Goal: Task Accomplishment & Management: Use online tool/utility

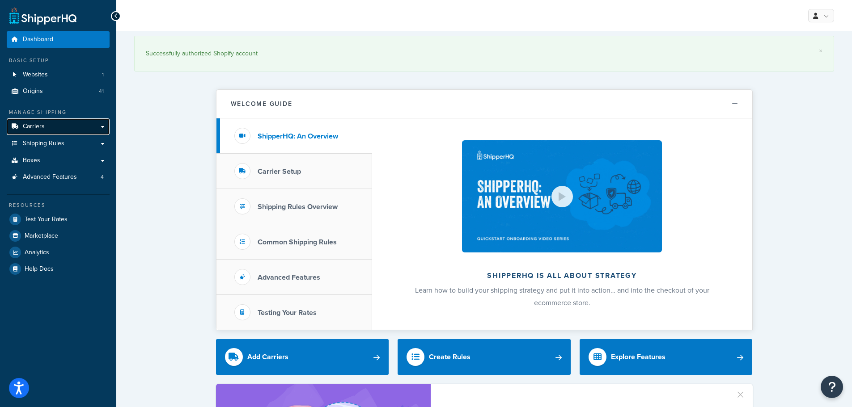
click at [44, 123] on span "Carriers" at bounding box center [34, 127] width 22 height 8
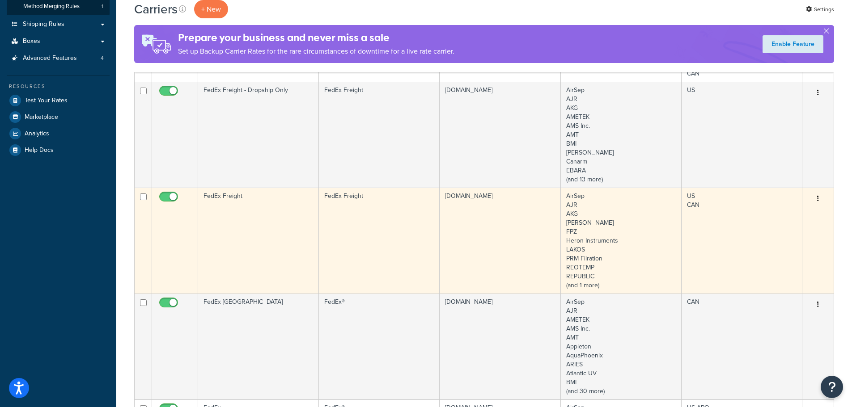
scroll to position [179, 0]
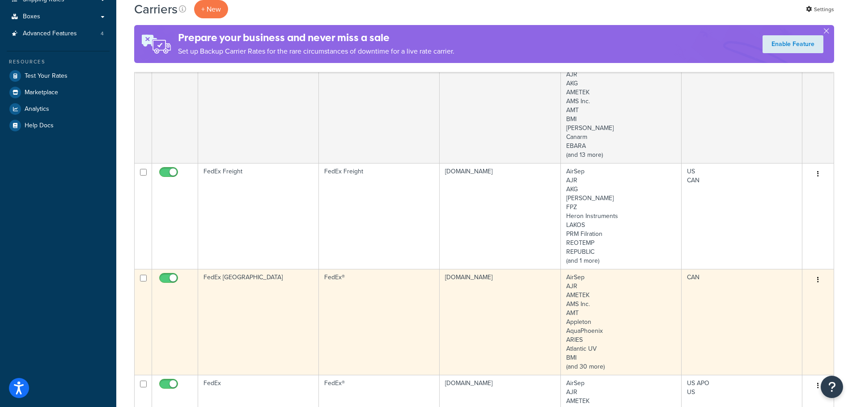
click at [259, 280] on td "FedEx [GEOGRAPHIC_DATA]" at bounding box center [258, 322] width 121 height 106
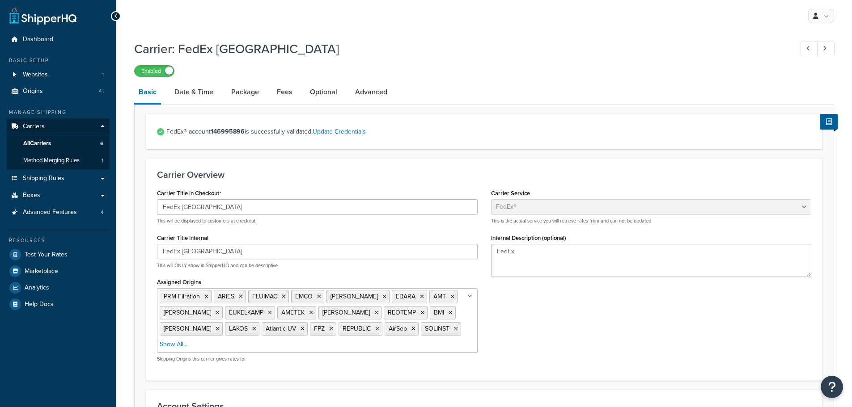
select select "fedEx"
select select "REGULAR_PICKUP"
select select "YOUR_PACKAGING"
click at [282, 89] on link "Fees" at bounding box center [284, 91] width 24 height 21
select select "AFTER"
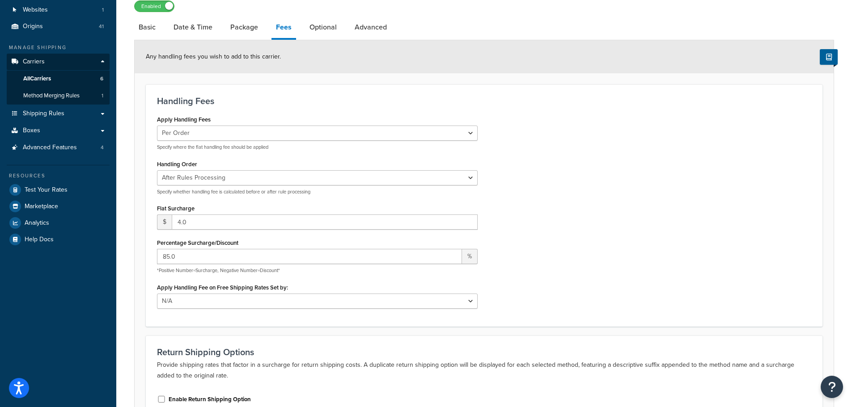
scroll to position [89, 0]
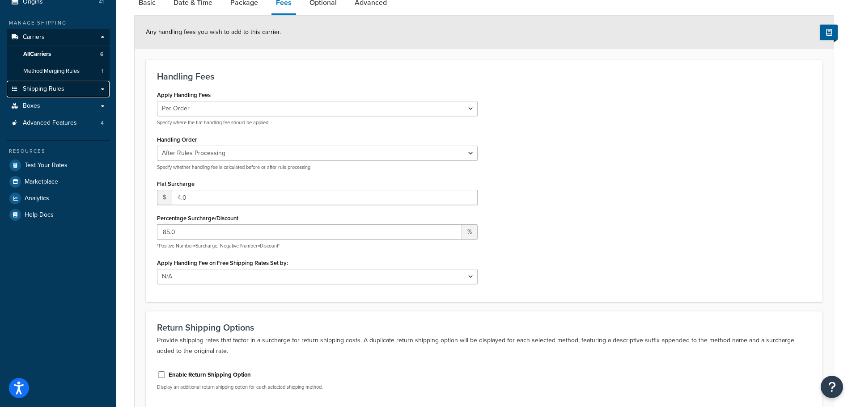
click at [60, 86] on span "Shipping Rules" at bounding box center [44, 89] width 42 height 8
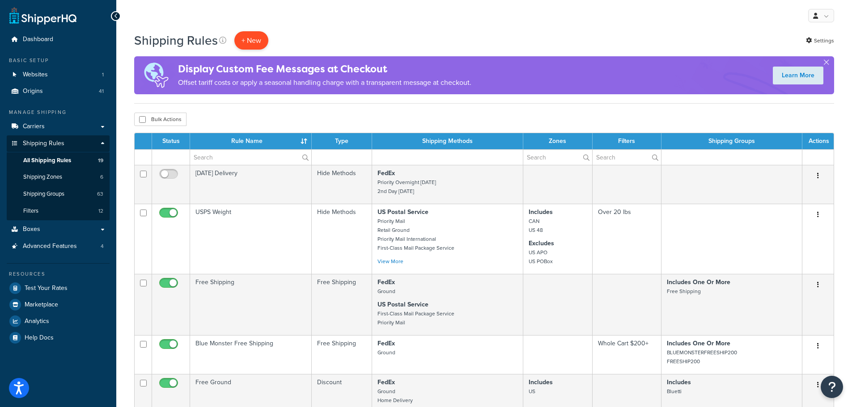
click at [255, 41] on p "+ New" at bounding box center [251, 40] width 34 height 18
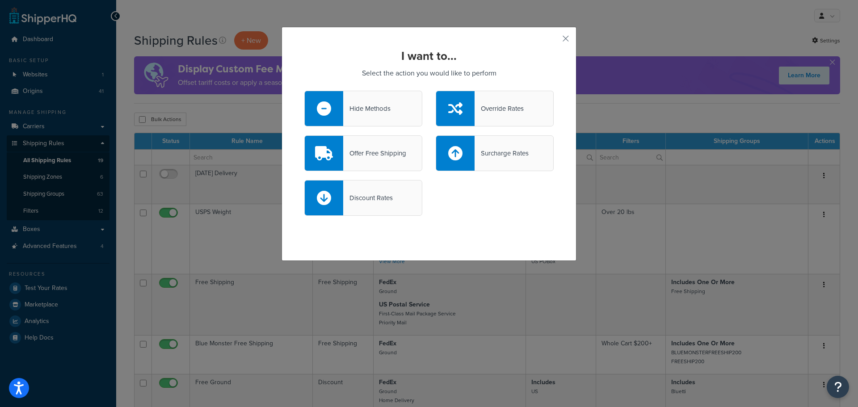
click at [477, 151] on div "Surcharge Rates" at bounding box center [502, 153] width 54 height 13
click at [0, 0] on input "Surcharge Rates" at bounding box center [0, 0] width 0 height 0
select select "CART"
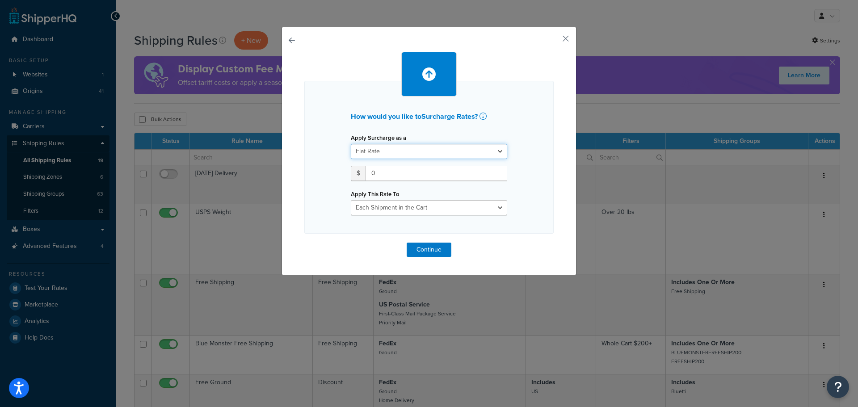
click at [453, 153] on select "Flat Rate Percentage Flat Rate & Percentage" at bounding box center [429, 151] width 156 height 15
select select "PERCENTAGE"
click at [351, 144] on select "Flat Rate Percentage Flat Rate & Percentage" at bounding box center [429, 151] width 156 height 15
click at [388, 175] on input "number" at bounding box center [379, 173] width 56 height 15
type input "185"
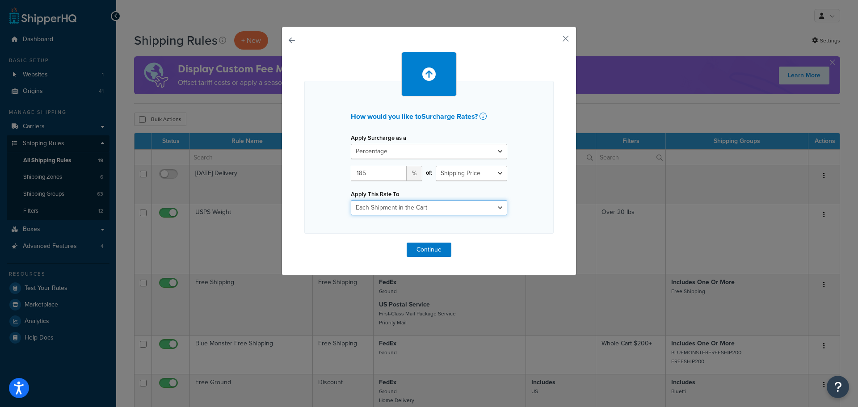
click at [444, 211] on select "Entire Cart Each Shipment in the Cart Each Origin in the Cart Each Shipping Gro…" at bounding box center [429, 207] width 156 height 15
select select "LOCATION"
click at [351, 200] on select "Entire Cart Each Shipment in the Cart Each Origin in the Cart Each Shipping Gro…" at bounding box center [429, 207] width 156 height 15
click at [558, 38] on div "How would you like to Surcharge Rates ? Apply Surcharge as a Flat Rate Percenta…" at bounding box center [429, 151] width 295 height 249
click at [554, 41] on button "button" at bounding box center [553, 42] width 2 height 2
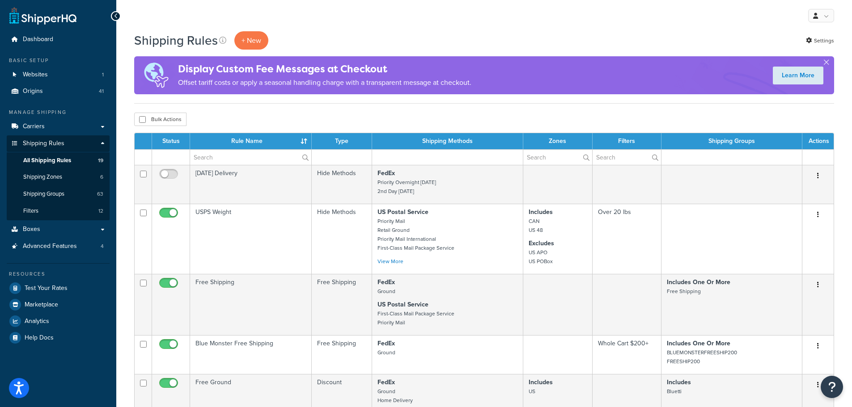
click at [234, 39] on div "+ New" at bounding box center [251, 40] width 34 height 18
click at [242, 38] on p "+ New" at bounding box center [251, 40] width 34 height 18
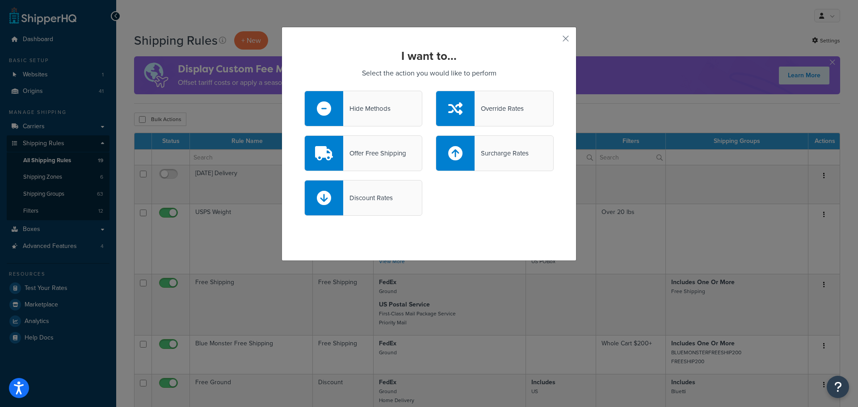
click at [498, 154] on div "Surcharge Rates" at bounding box center [502, 153] width 54 height 13
click at [0, 0] on input "Surcharge Rates" at bounding box center [0, 0] width 0 height 0
select select "CART"
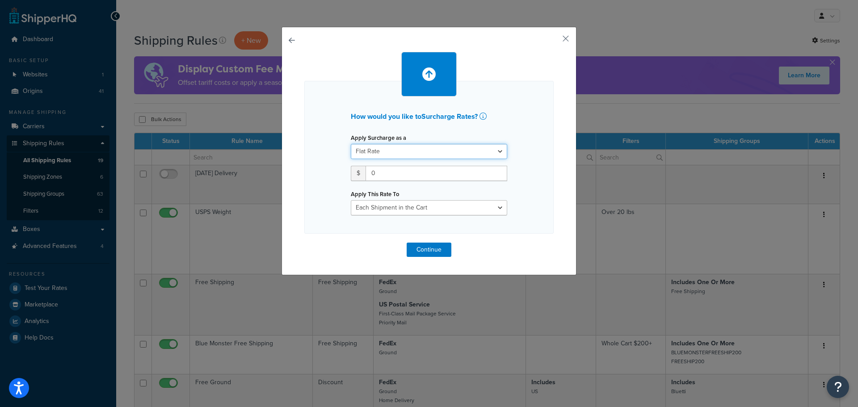
click at [417, 154] on select "Flat Rate Percentage Flat Rate & Percentage" at bounding box center [429, 151] width 156 height 15
select select "PERCENTAGE"
click at [351, 144] on select "Flat Rate Percentage Flat Rate & Percentage" at bounding box center [429, 151] width 156 height 15
click at [389, 175] on input "number" at bounding box center [379, 173] width 56 height 15
type input "185"
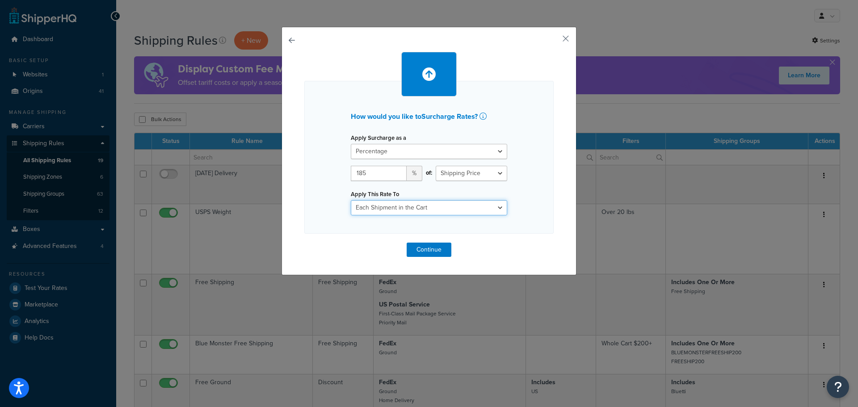
click at [421, 205] on select "Entire Cart Each Shipment in the Cart Each Origin in the Cart Each Shipping Gro…" at bounding box center [429, 207] width 156 height 15
click at [351, 200] on select "Entire Cart Each Shipment in the Cart Each Origin in the Cart Each Shipping Gro…" at bounding box center [429, 207] width 156 height 15
click at [413, 208] on select "Entire Cart Each Shipment in the Cart Each Origin in the Cart Each Shipping Gro…" at bounding box center [429, 207] width 156 height 15
select select "ITEM"
click at [351, 200] on select "Entire Cart Each Shipment in the Cart Each Origin in the Cart Each Shipping Gro…" at bounding box center [429, 207] width 156 height 15
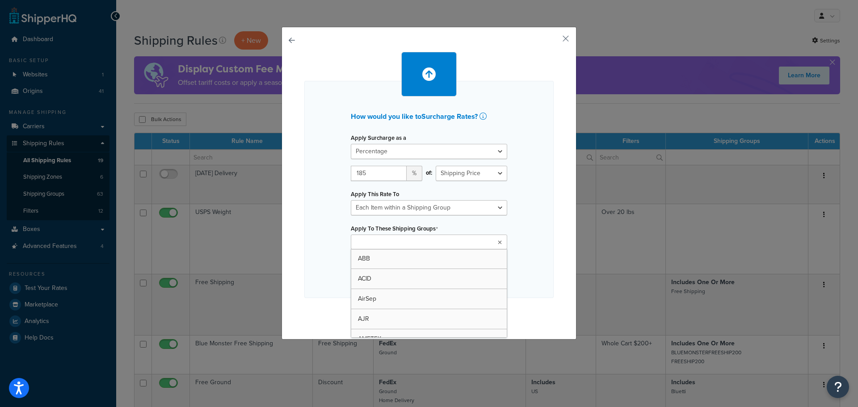
click at [405, 247] on input "Apply To These Shipping Groups" at bounding box center [393, 243] width 79 height 10
type input "haywa"
click at [545, 245] on div "How would you like to Surcharge Rates ? Apply Surcharge as a Flat Rate Percenta…" at bounding box center [428, 191] width 249 height 220
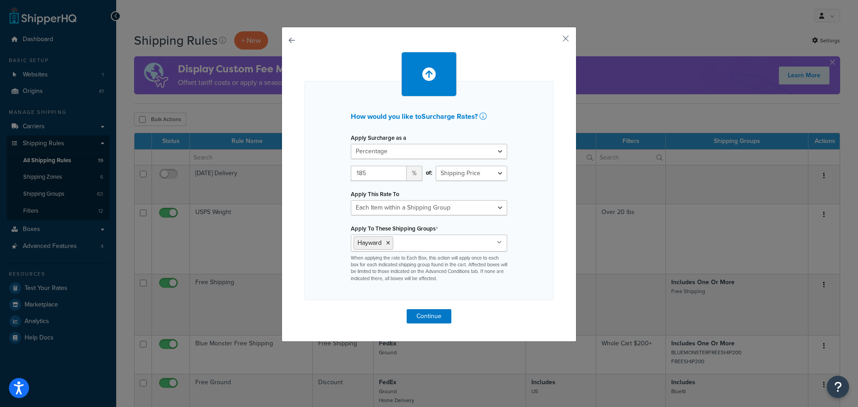
click at [443, 241] on input "Apply To These Shipping Groups" at bounding box center [435, 243] width 79 height 10
type input "hay"
click at [529, 251] on div "How would you like to Surcharge Rates ? Apply Surcharge as a Flat Rate Percenta…" at bounding box center [428, 191] width 249 height 220
click at [430, 314] on button "Continue" at bounding box center [429, 316] width 45 height 14
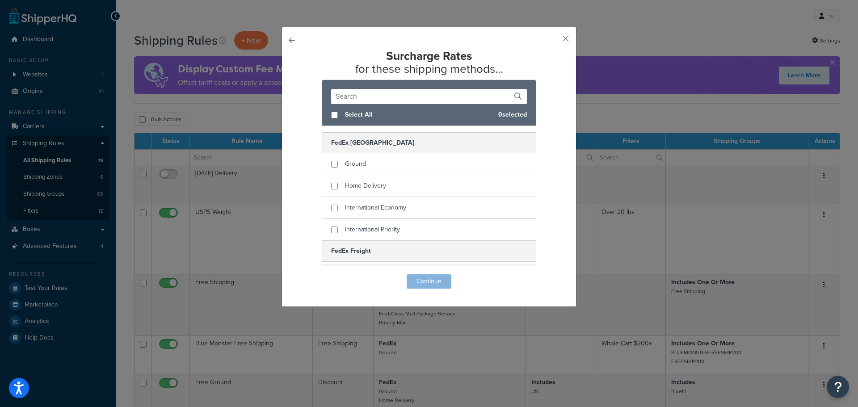
scroll to position [424, 0]
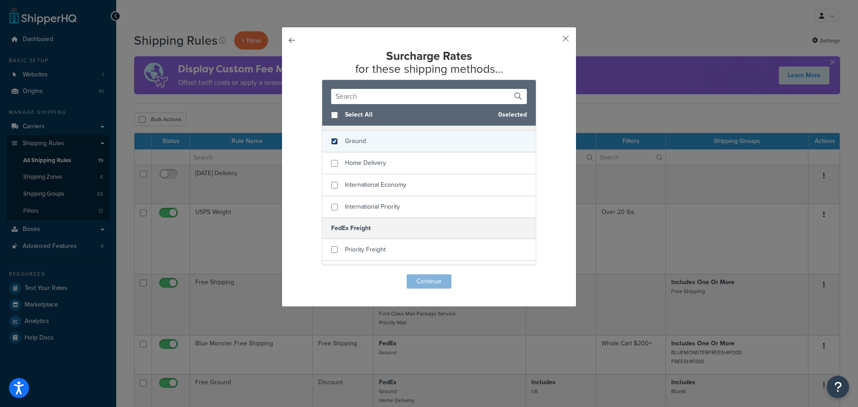
click at [331, 145] on input "checkbox" at bounding box center [334, 141] width 7 height 7
checkbox input "true"
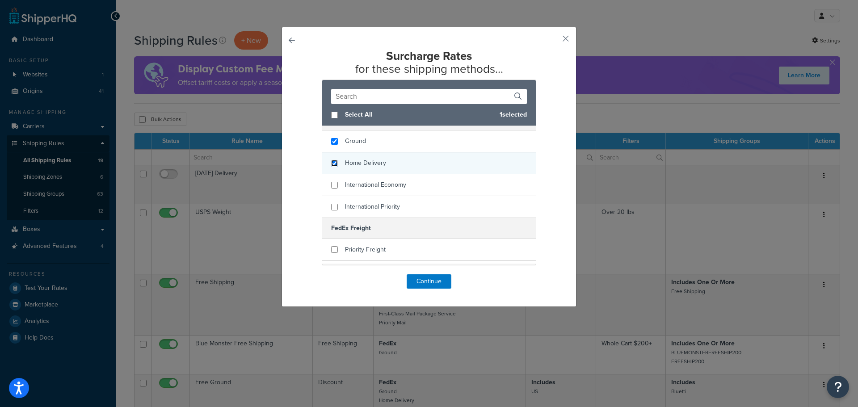
click at [331, 167] on input "checkbox" at bounding box center [334, 163] width 7 height 7
checkbox input "true"
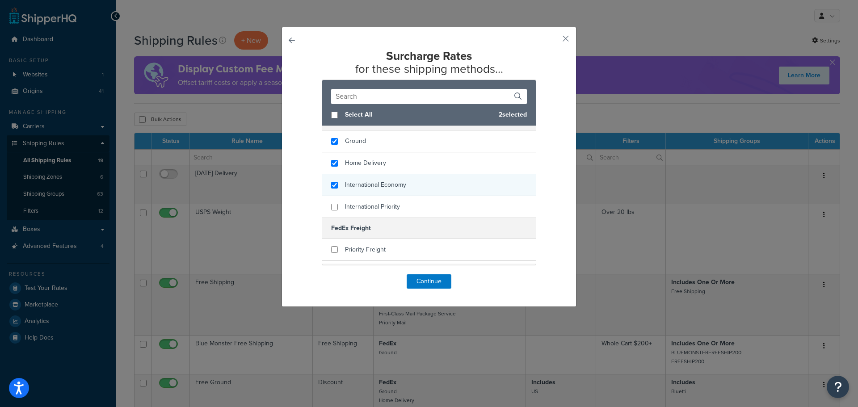
checkbox input "true"
click at [333, 194] on div "International Economy" at bounding box center [429, 185] width 214 height 22
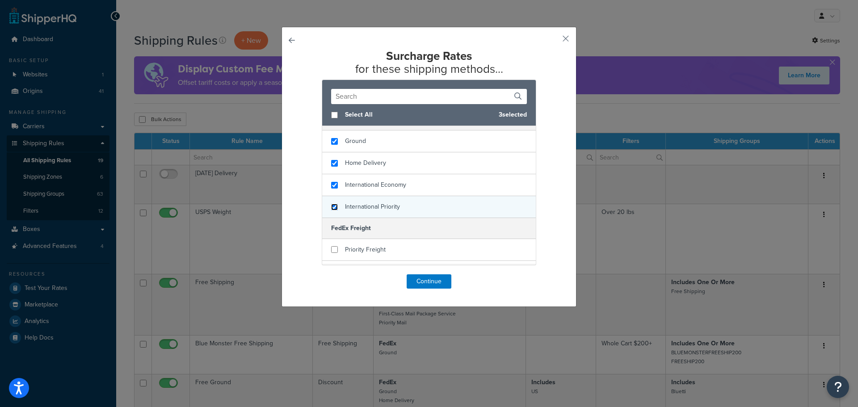
click at [331, 211] on input "checkbox" at bounding box center [334, 207] width 7 height 7
checkbox input "true"
click at [422, 278] on button "Continue" at bounding box center [429, 281] width 45 height 14
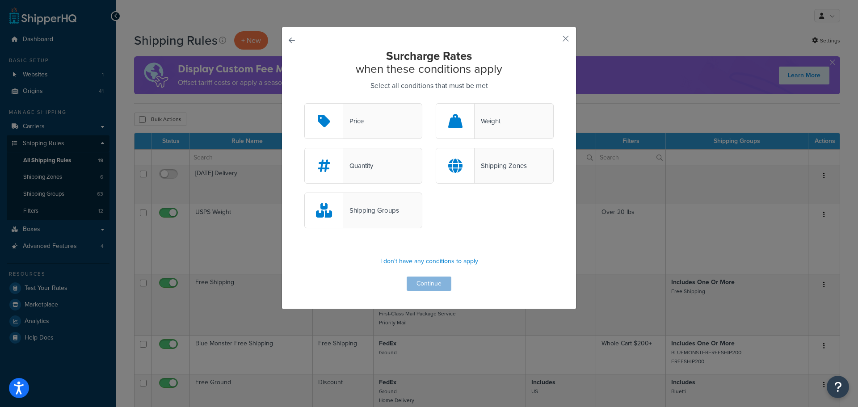
click at [517, 171] on div "Shipping Zones" at bounding box center [501, 166] width 52 height 13
click at [0, 0] on input "Shipping Zones" at bounding box center [0, 0] width 0 height 0
click at [368, 222] on div "Shipping Groups" at bounding box center [363, 211] width 118 height 36
click at [0, 0] on input "Shipping Groups" at bounding box center [0, 0] width 0 height 0
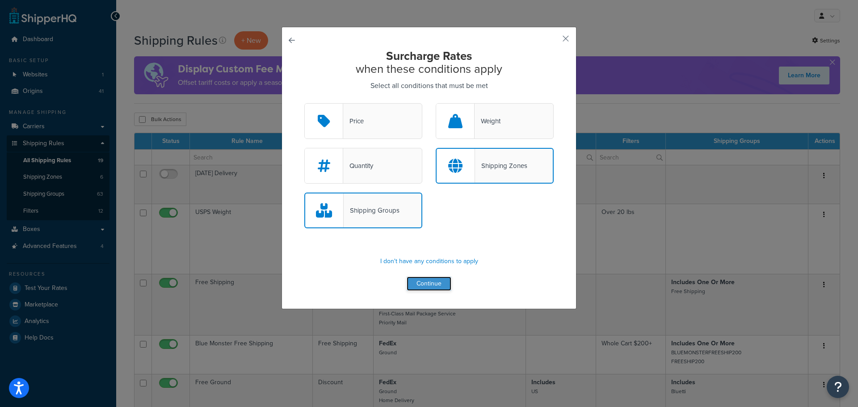
click at [433, 280] on button "Continue" at bounding box center [429, 284] width 45 height 14
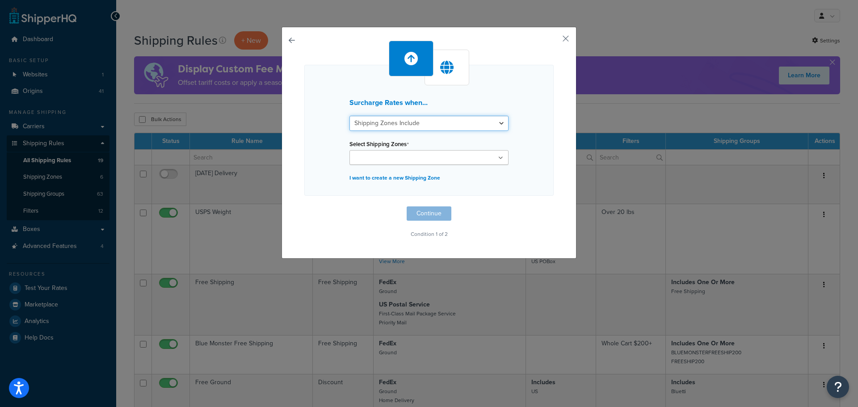
click at [421, 122] on select "Shipping Zones Include Shipping Zones Do Not Include" at bounding box center [429, 123] width 159 height 15
click at [502, 172] on p "I want to create a new Shipping Zone" at bounding box center [429, 178] width 159 height 13
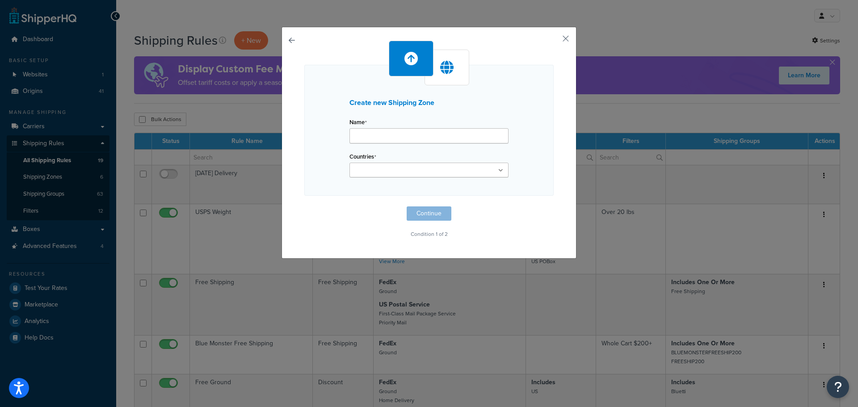
click at [304, 207] on button "button" at bounding box center [304, 207] width 0 height 0
click at [485, 160] on ul at bounding box center [429, 157] width 159 height 15
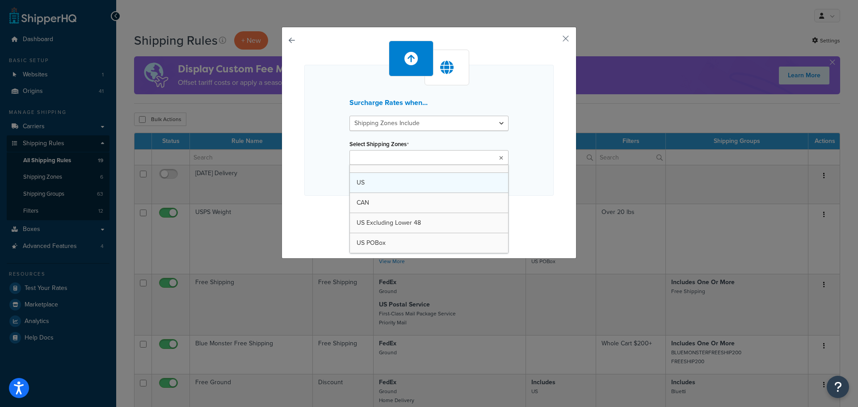
scroll to position [12, 0]
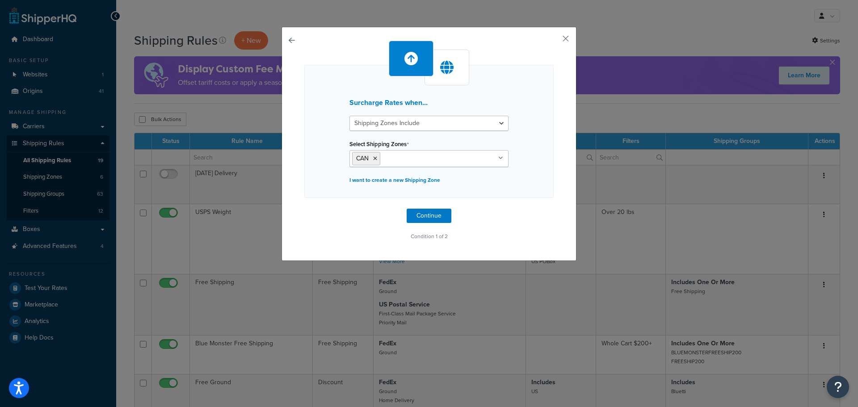
click at [535, 202] on div "Surcharge Rates when... Shipping Zones Include Shipping Zones Do Not Include Se…" at bounding box center [428, 142] width 249 height 202
click at [430, 219] on button "Continue" at bounding box center [429, 216] width 45 height 14
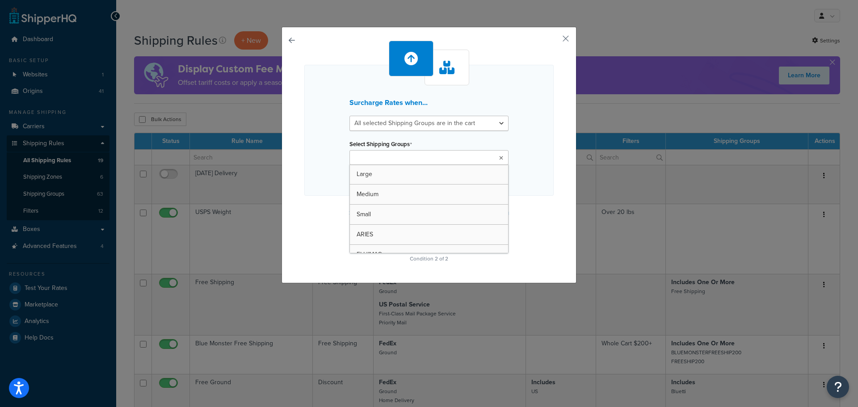
click at [431, 156] on ul at bounding box center [429, 157] width 159 height 15
type input "hay"
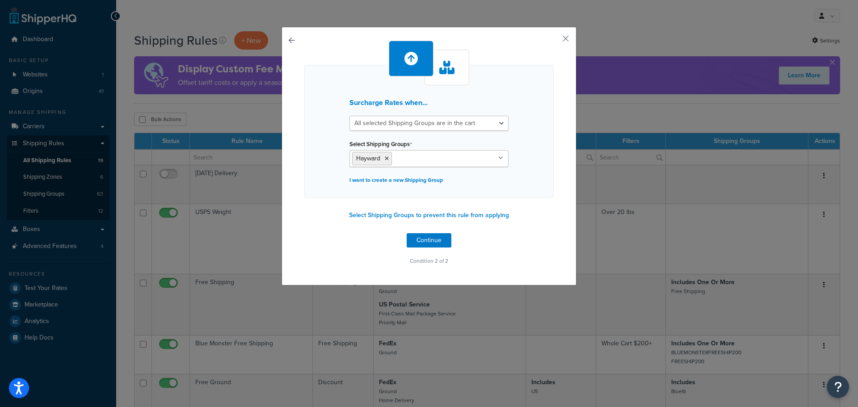
click at [537, 201] on div "Surcharge Rates when... All selected Shipping Groups are in the cart Any select…" at bounding box center [428, 154] width 249 height 227
click at [430, 238] on button "Continue" at bounding box center [429, 240] width 45 height 14
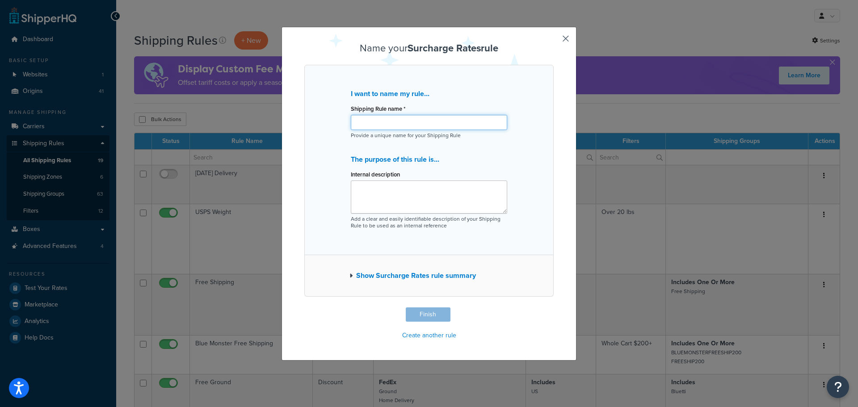
click at [389, 124] on input "Shipping Rule name *" at bounding box center [429, 122] width 156 height 15
type input "Hayward Double Ship"
click at [385, 190] on textarea "Internal description" at bounding box center [429, 197] width 156 height 33
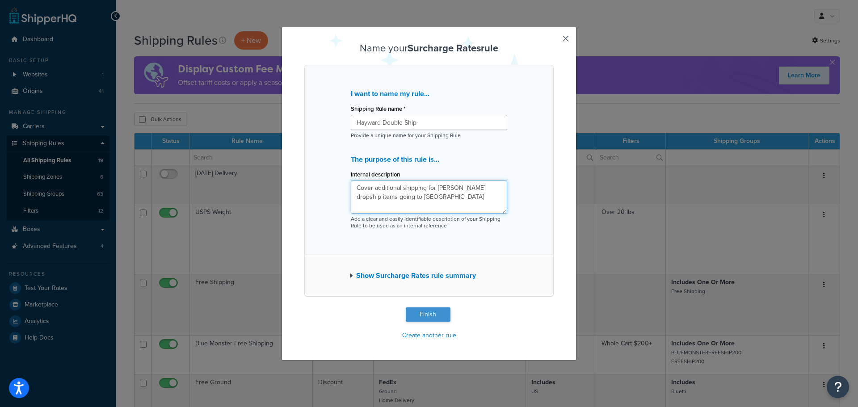
type textarea "Cover additional shipping for Hayward dropship items going to Canada"
click at [433, 312] on button "Finish" at bounding box center [428, 315] width 45 height 14
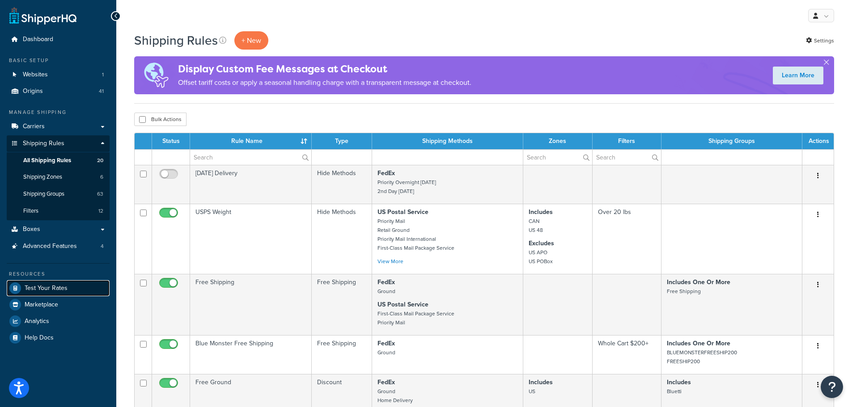
click at [49, 286] on span "Test Your Rates" at bounding box center [46, 289] width 43 height 8
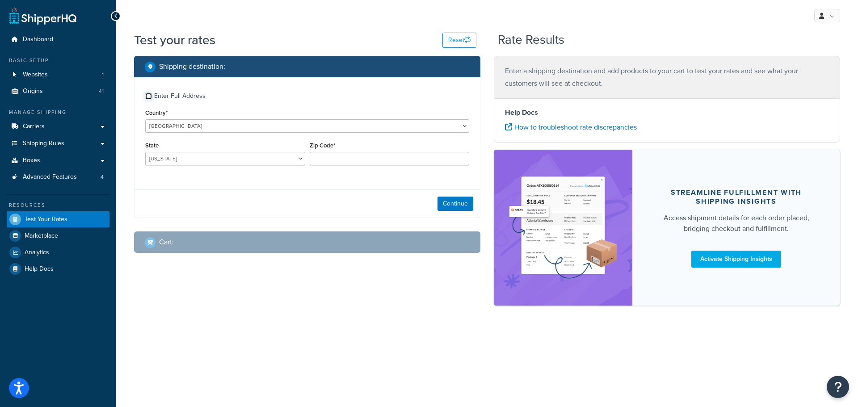
click at [150, 95] on input "Enter Full Address" at bounding box center [148, 96] width 7 height 7
checkbox input "true"
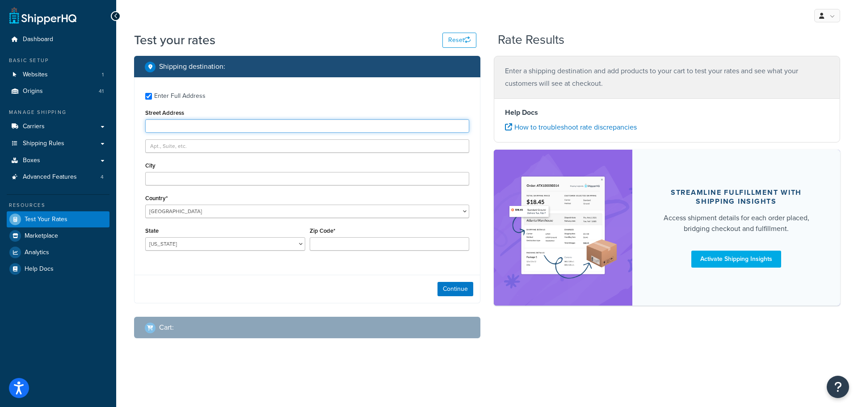
click at [231, 127] on input "Street Address" at bounding box center [307, 125] width 324 height 13
type input "3287 Point Grey Rd."
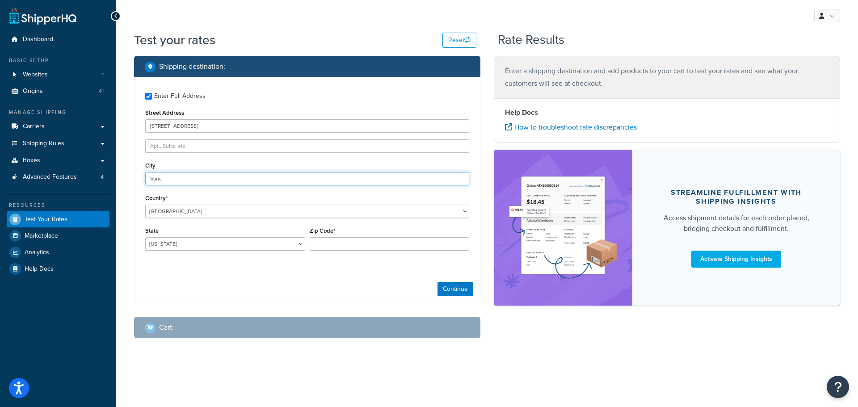
type input "Vancouver"
click at [204, 211] on select "United States United Kingdom Afghanistan Åland Islands Albania Algeria American…" at bounding box center [307, 211] width 324 height 13
select select "CA"
click at [145, 205] on select "United States United Kingdom Afghanistan Åland Islands Albania Algeria American…" at bounding box center [307, 211] width 324 height 13
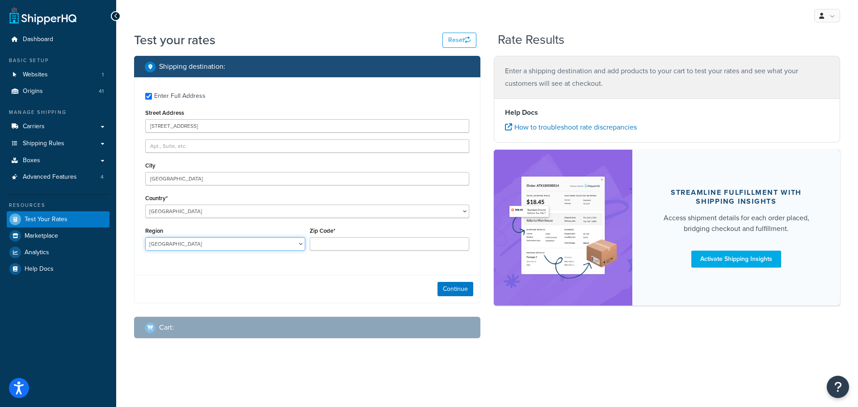
click at [207, 246] on select "Alberta British Columbia Manitoba New Brunswick Newfoundland and Labrador North…" at bounding box center [225, 243] width 160 height 13
select select "BC"
click at [145, 237] on select "Alberta British Columbia Manitoba New Brunswick Newfoundland and Labrador North…" at bounding box center [225, 243] width 160 height 13
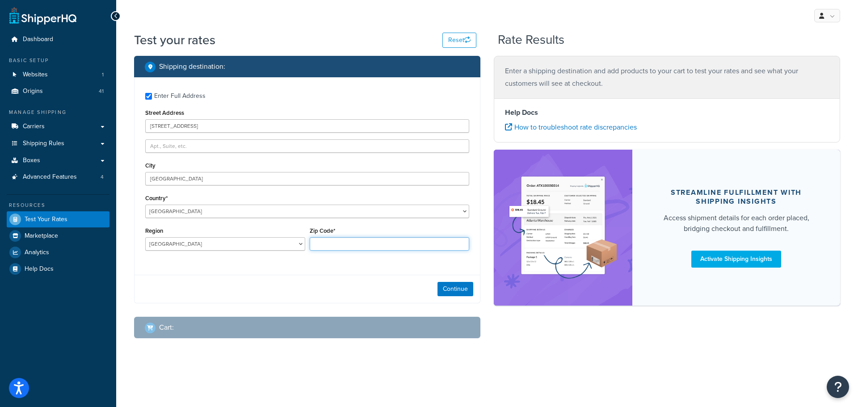
click at [317, 245] on input "Zip Code*" at bounding box center [390, 243] width 160 height 13
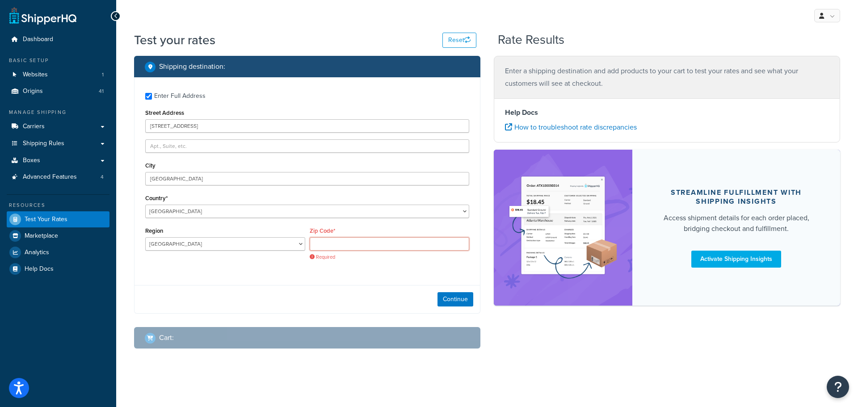
click at [363, 246] on input "Zip Code*" at bounding box center [390, 243] width 160 height 13
paste input "V6K 1B3"
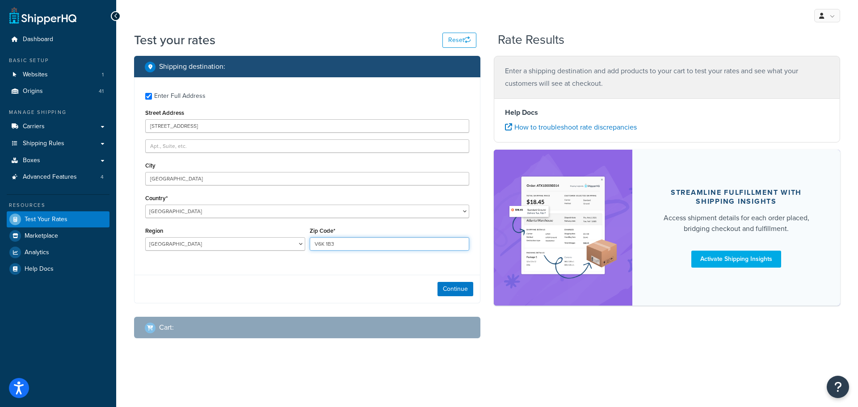
type input "V6K 1B3"
click at [352, 270] on div "Enter Full Address Street Address 3287 Point Grey Rd. City Vancouver Country* U…" at bounding box center [307, 190] width 346 height 226
click at [446, 287] on button "Continue" at bounding box center [456, 289] width 36 height 14
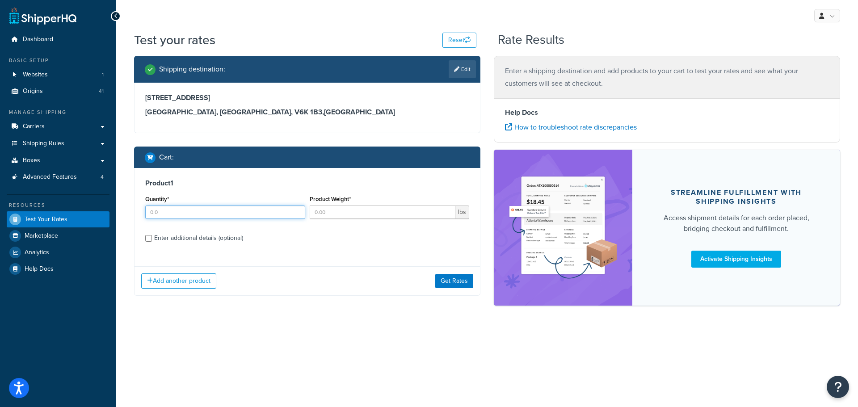
click at [204, 215] on input "Quantity*" at bounding box center [225, 212] width 160 height 13
type input "1"
click at [193, 236] on div "Enter additional details (optional)" at bounding box center [198, 238] width 89 height 13
click at [152, 236] on input "Enter additional details (optional)" at bounding box center [148, 238] width 7 height 7
checkbox input "true"
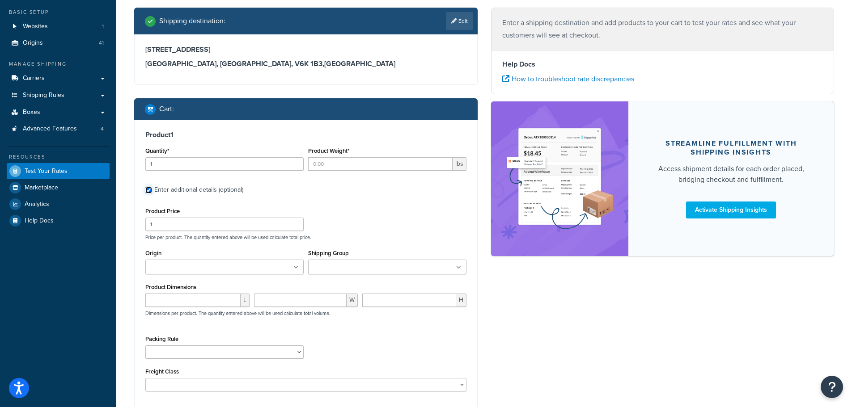
scroll to position [45, 0]
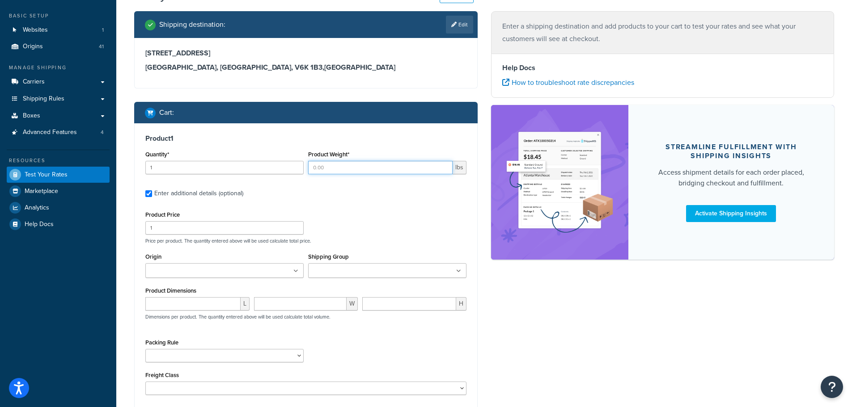
click at [363, 168] on input "Product Weight*" at bounding box center [380, 167] width 144 height 13
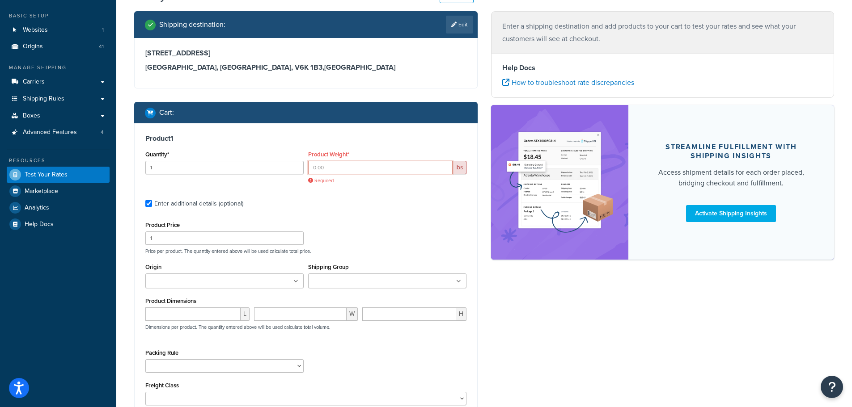
click at [404, 167] on input "Product Weight*" at bounding box center [380, 167] width 144 height 13
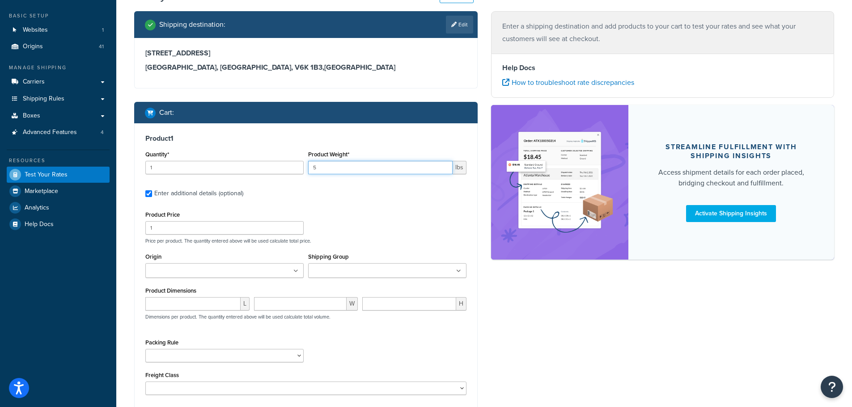
type input "5"
click at [387, 194] on label "Enter additional details (optional)" at bounding box center [310, 193] width 312 height 14
click at [152, 194] on input "Enter additional details (optional)" at bounding box center [148, 193] width 7 height 7
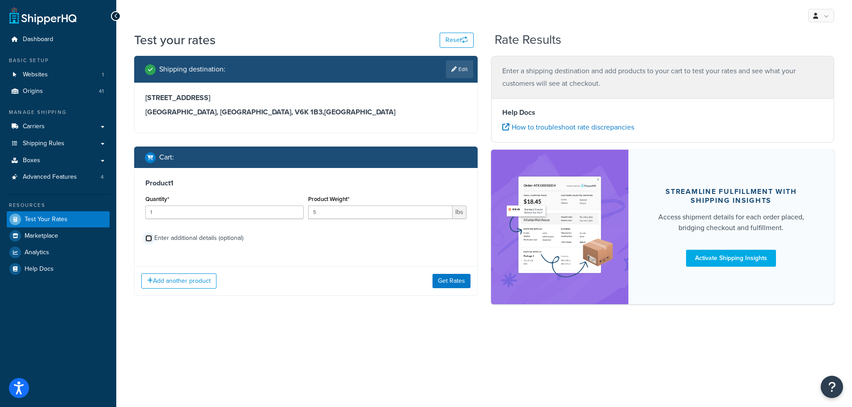
scroll to position [0, 0]
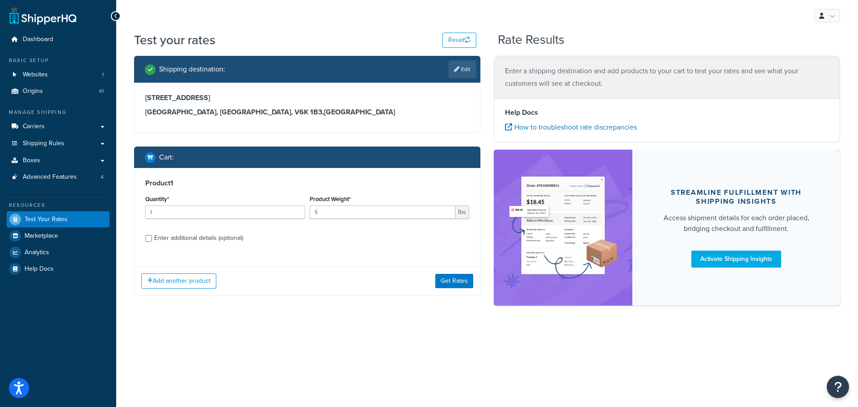
click at [220, 233] on div "Enter additional details (optional)" at bounding box center [198, 238] width 89 height 13
click at [152, 235] on input "Enter additional details (optional)" at bounding box center [148, 238] width 7 height 7
checkbox input "true"
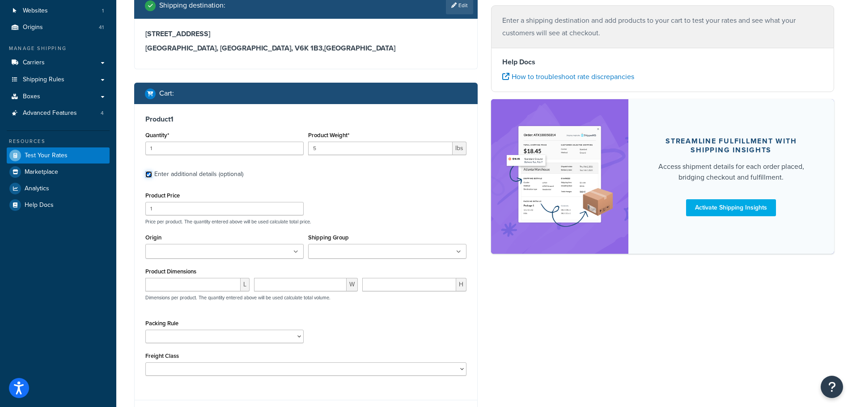
scroll to position [89, 0]
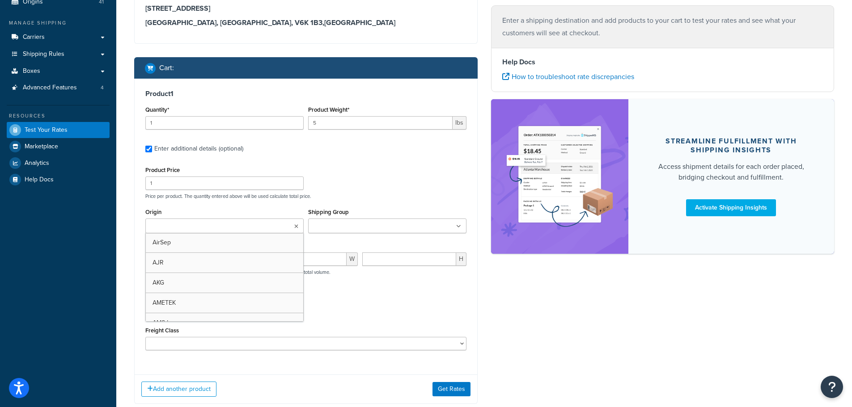
click at [244, 223] on ul at bounding box center [224, 226] width 158 height 15
type input "hay"
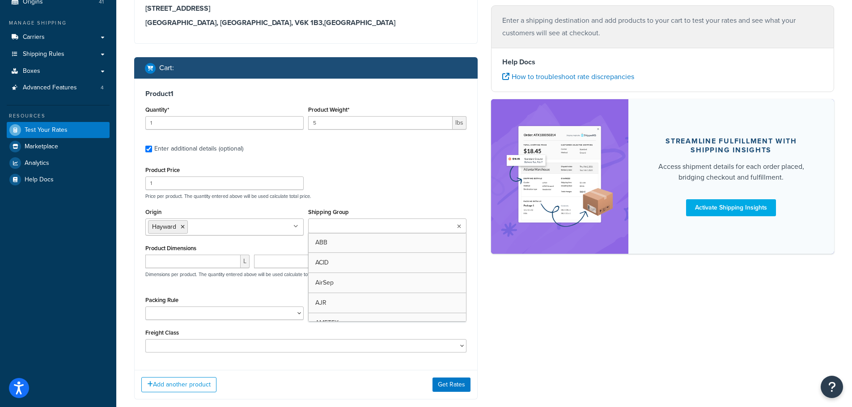
click at [345, 227] on input "Shipping Group" at bounding box center [350, 227] width 79 height 10
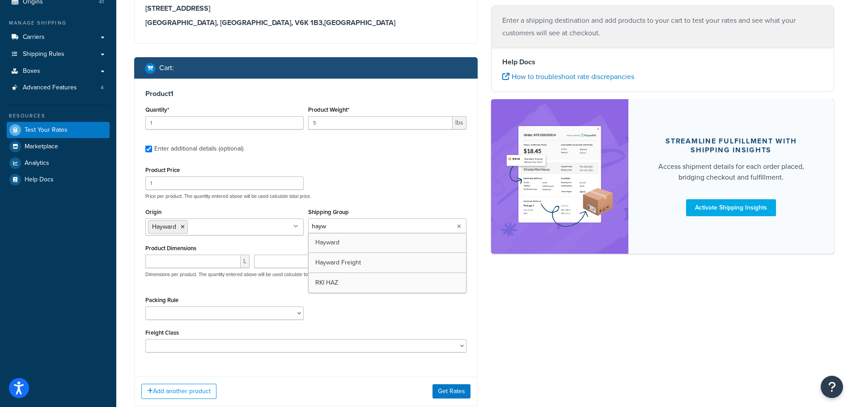
type input "haywa"
click at [384, 194] on p "Price per product. The quantity entered above will be used calculate total pric…" at bounding box center [305, 196] width 325 height 6
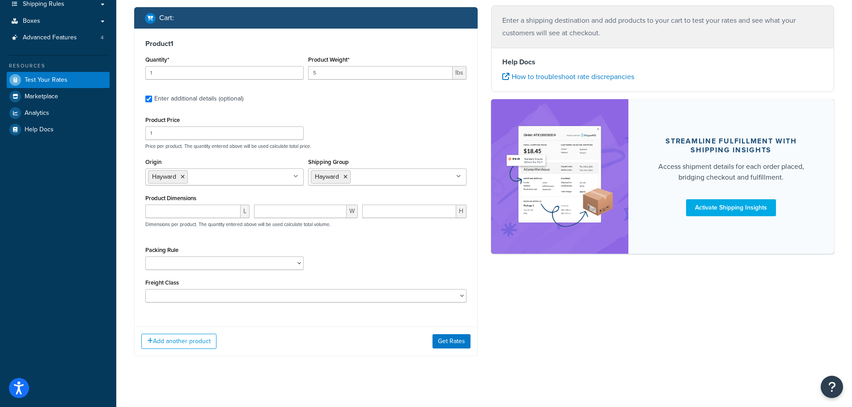
scroll to position [147, 0]
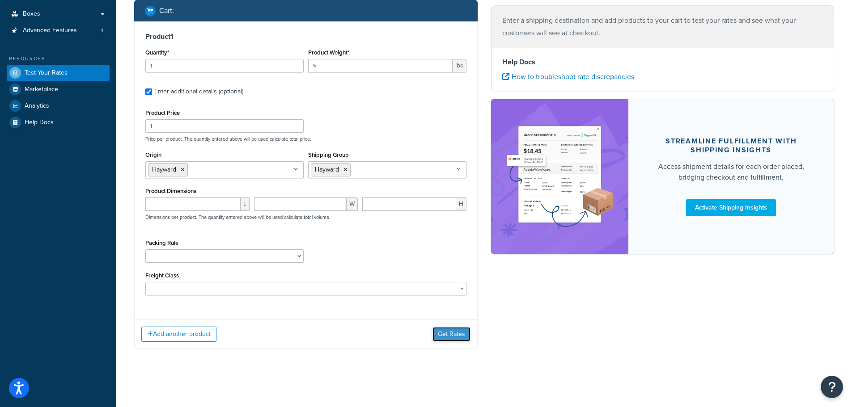
click at [448, 336] on button "Get Rates" at bounding box center [451, 334] width 38 height 14
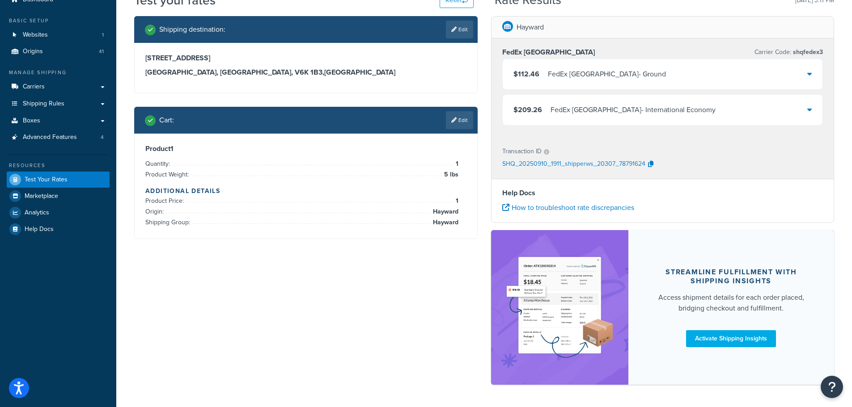
scroll to position [0, 0]
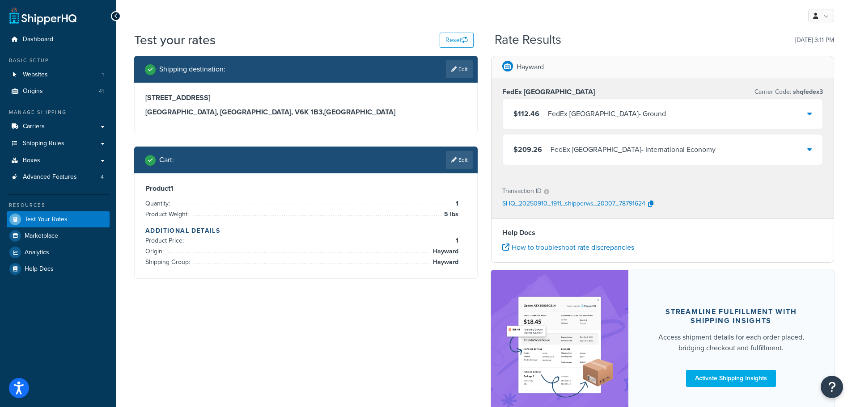
click at [711, 196] on div "Transaction ID" at bounding box center [662, 191] width 321 height 13
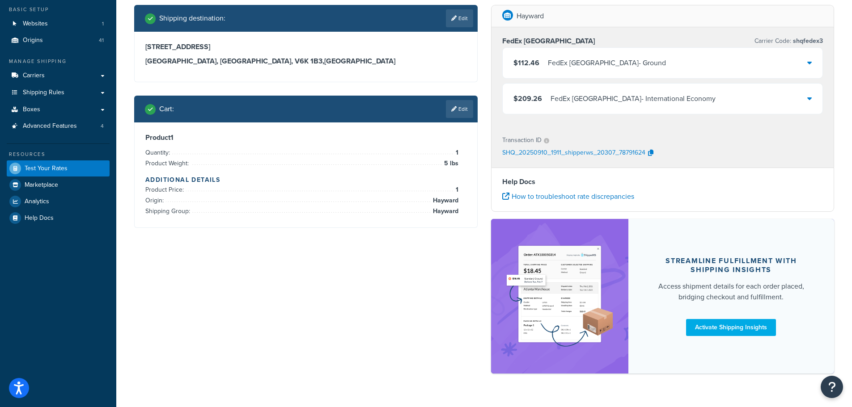
scroll to position [26, 0]
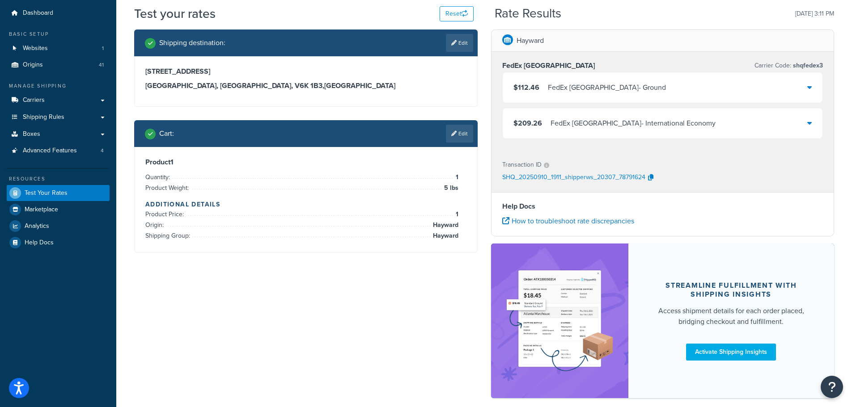
click at [760, 86] on div "$112.46 FedEx Canada - Ground" at bounding box center [662, 87] width 320 height 30
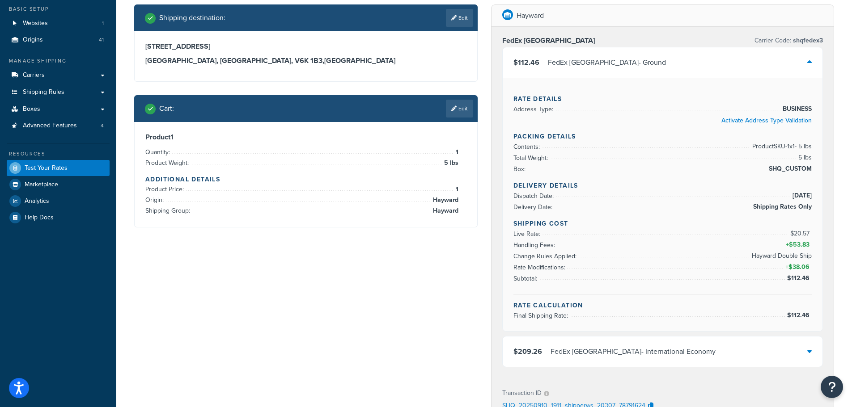
scroll to position [71, 0]
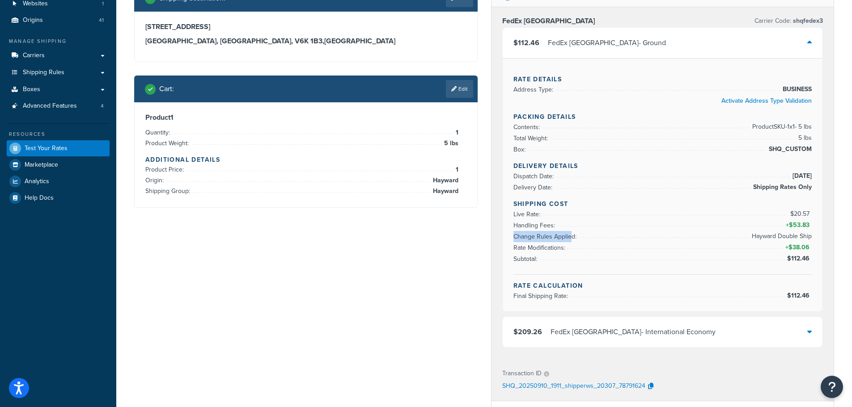
drag, startPoint x: 512, startPoint y: 236, endPoint x: 570, endPoint y: 236, distance: 58.1
click at [570, 236] on div "Rate Details Address Type: BUSINESS Activate Address Type Validation Packing De…" at bounding box center [662, 184] width 320 height 253
click at [570, 236] on span "Change Rules Applied:" at bounding box center [545, 236] width 65 height 9
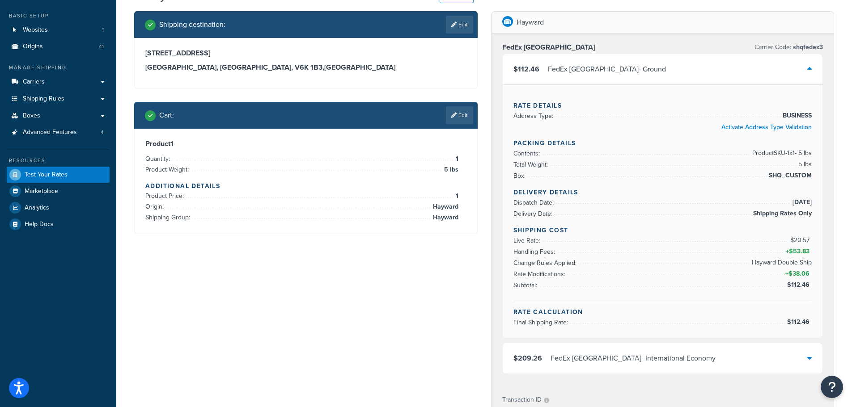
scroll to position [89, 0]
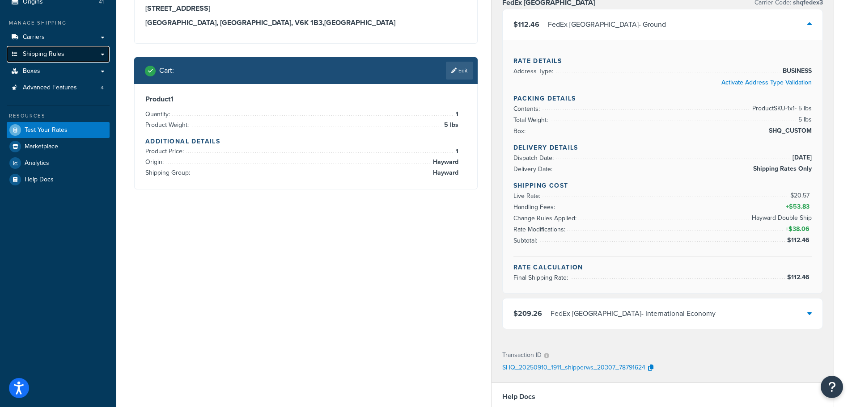
click at [54, 59] on link "Shipping Rules" at bounding box center [58, 54] width 103 height 17
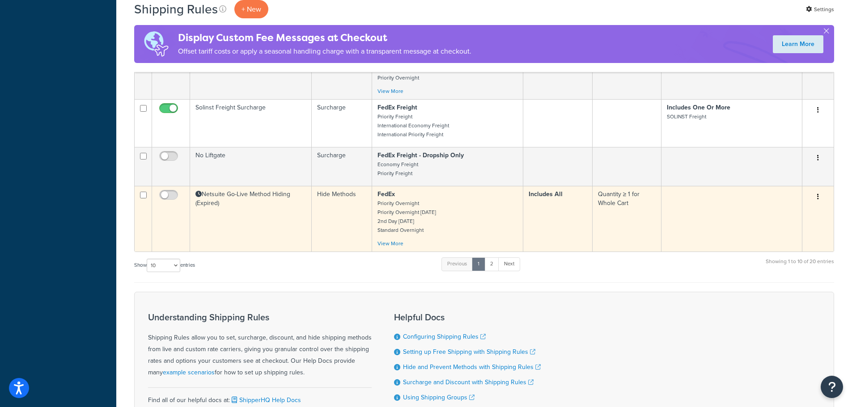
scroll to position [447, 0]
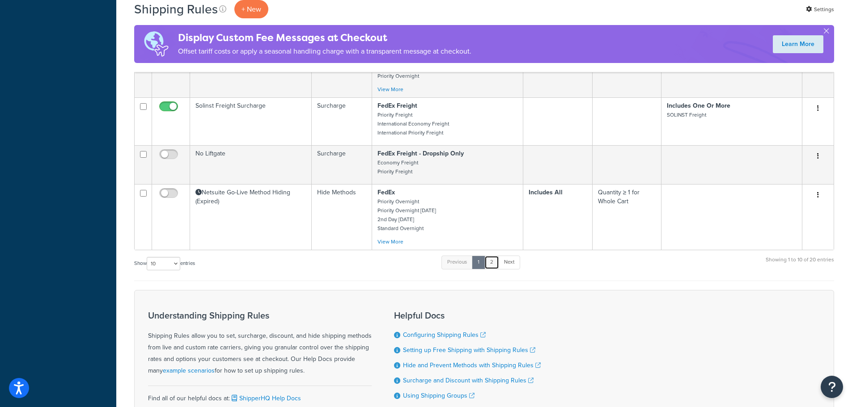
click at [490, 262] on link "2" at bounding box center [491, 262] width 15 height 13
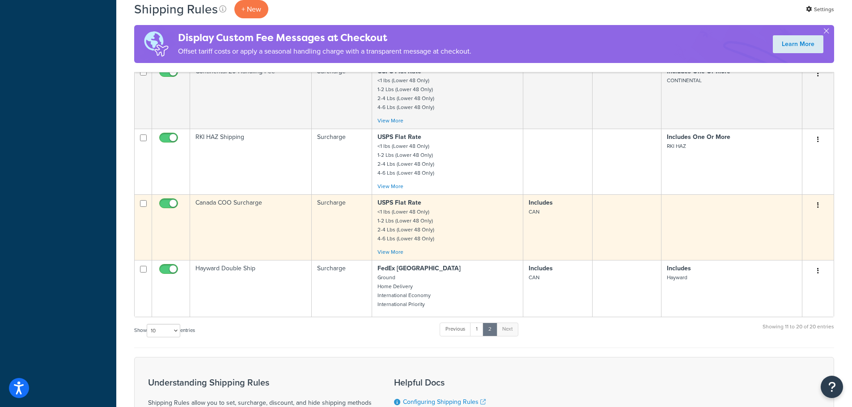
click at [265, 220] on td "Canada COO Surcharge" at bounding box center [251, 227] width 122 height 66
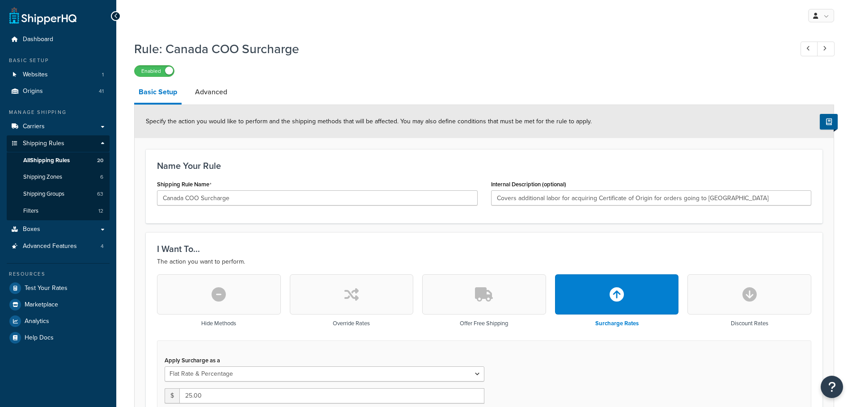
select select "FLAT_RATE_AND_PERCENTAGE"
select select "ORDER"
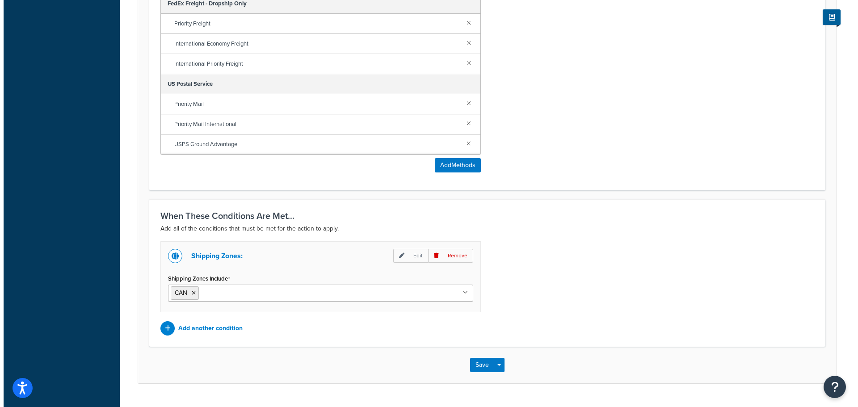
scroll to position [621, 0]
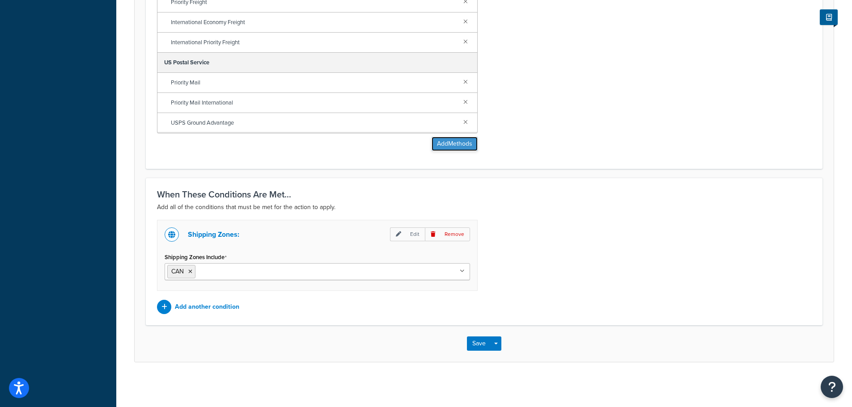
click at [440, 144] on button "Add Methods" at bounding box center [454, 144] width 46 height 14
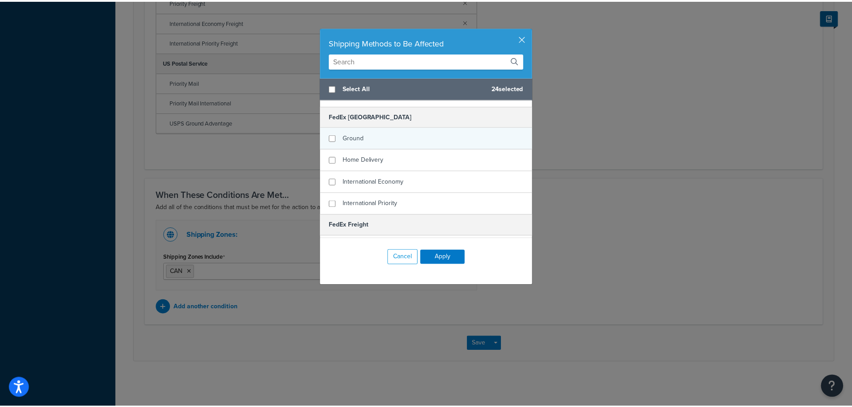
scroll to position [402, 0]
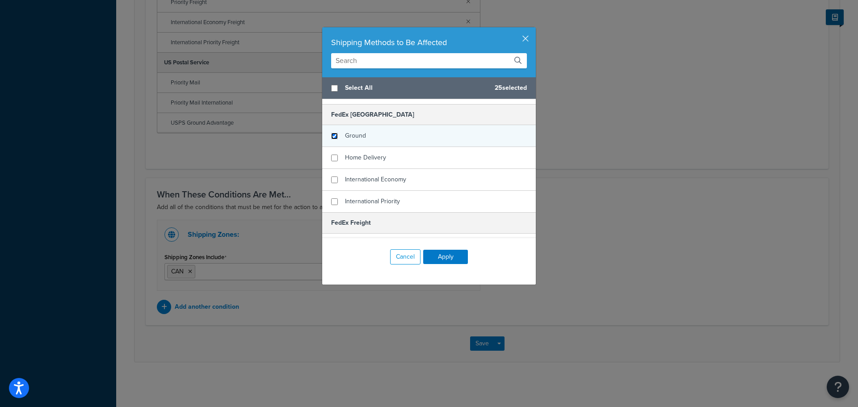
click at [333, 139] on input "checkbox" at bounding box center [334, 136] width 7 height 7
checkbox input "true"
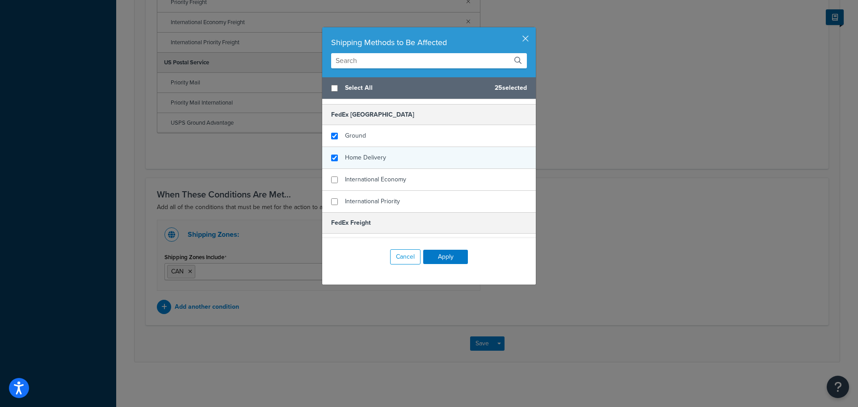
checkbox input "true"
click at [332, 165] on div "Home Delivery" at bounding box center [429, 158] width 214 height 22
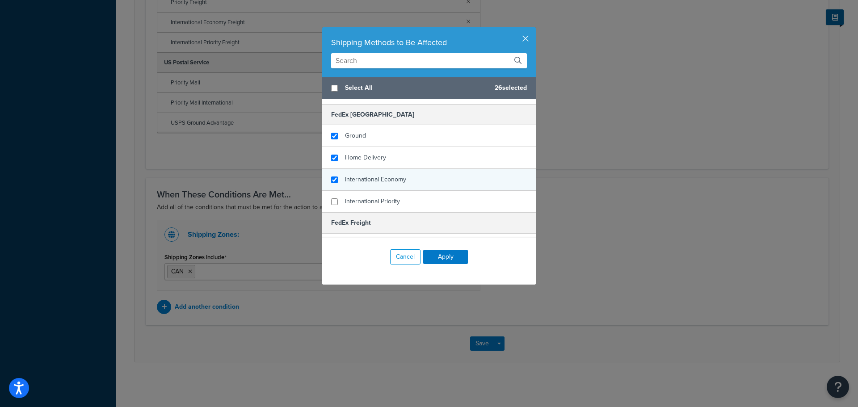
checkbox input "true"
click at [331, 186] on div "International Economy" at bounding box center [429, 180] width 214 height 22
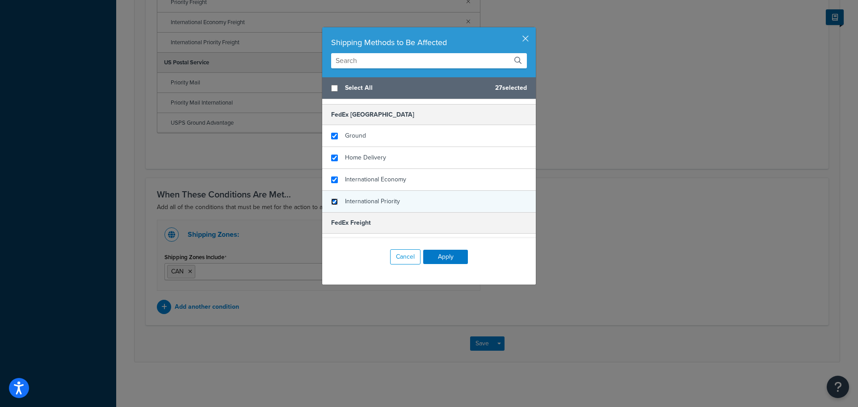
click at [334, 205] on input "checkbox" at bounding box center [334, 201] width 7 height 7
checkbox input "true"
click at [456, 258] on button "Apply" at bounding box center [445, 257] width 45 height 14
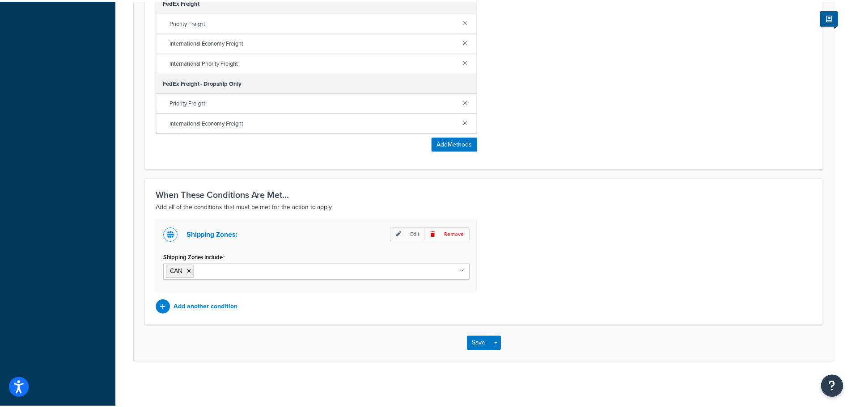
scroll to position [505, 0]
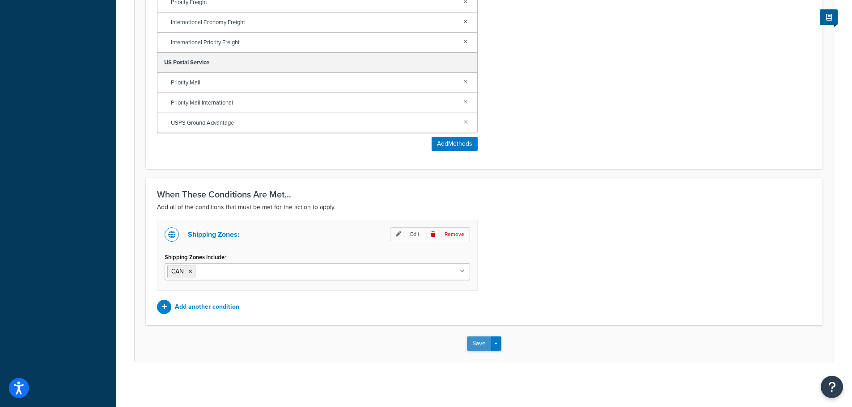
click at [477, 345] on button "Save" at bounding box center [479, 344] width 24 height 14
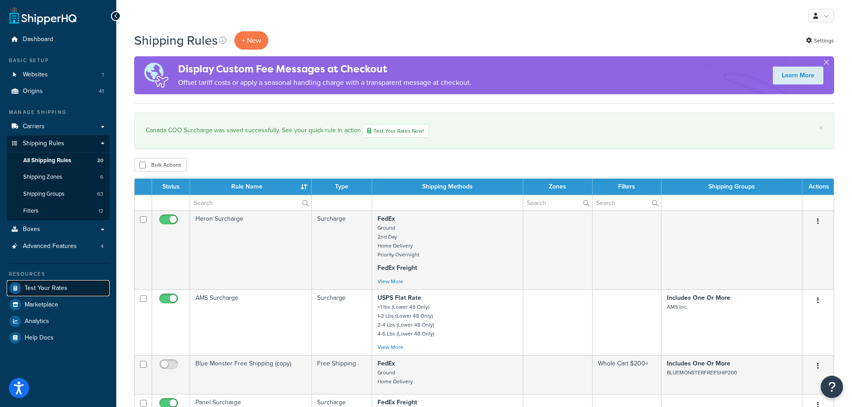
click at [52, 293] on link "Test Your Rates" at bounding box center [58, 288] width 103 height 16
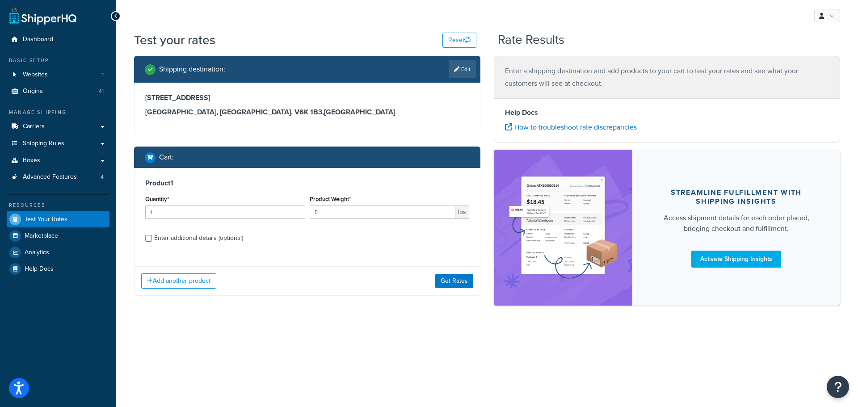
click at [195, 238] on div "Enter additional details (optional)" at bounding box center [198, 238] width 89 height 13
click at [152, 238] on input "Enter additional details (optional)" at bounding box center [148, 238] width 7 height 7
checkbox input "true"
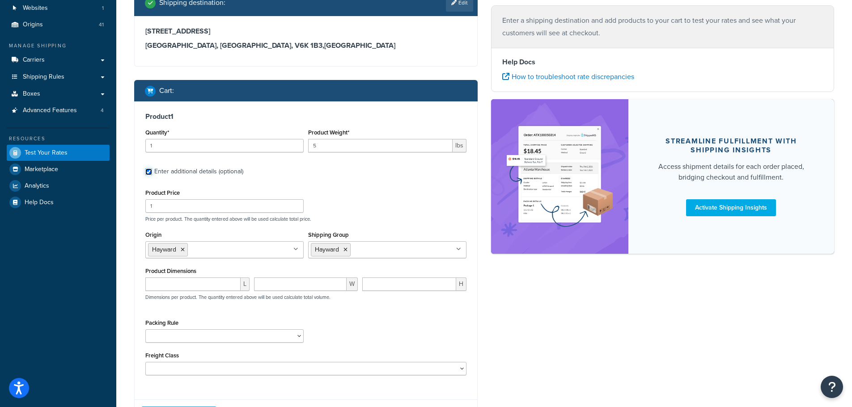
scroll to position [134, 0]
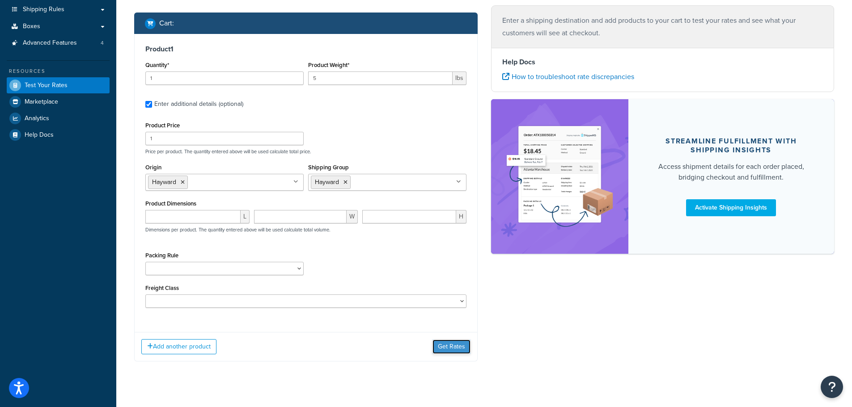
click at [444, 353] on button "Get Rates" at bounding box center [451, 347] width 38 height 14
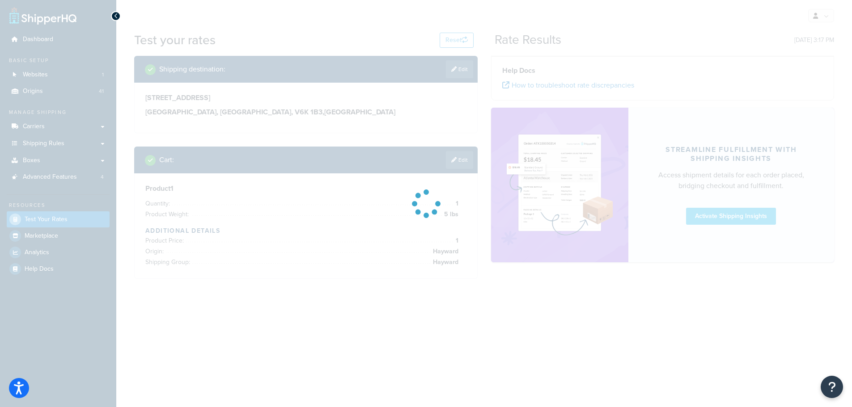
scroll to position [0, 0]
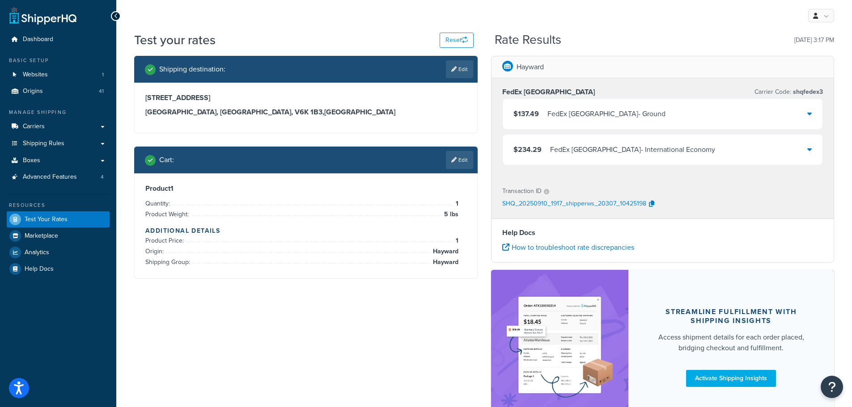
click at [658, 114] on div "$137.49 FedEx Canada - Ground" at bounding box center [662, 114] width 320 height 30
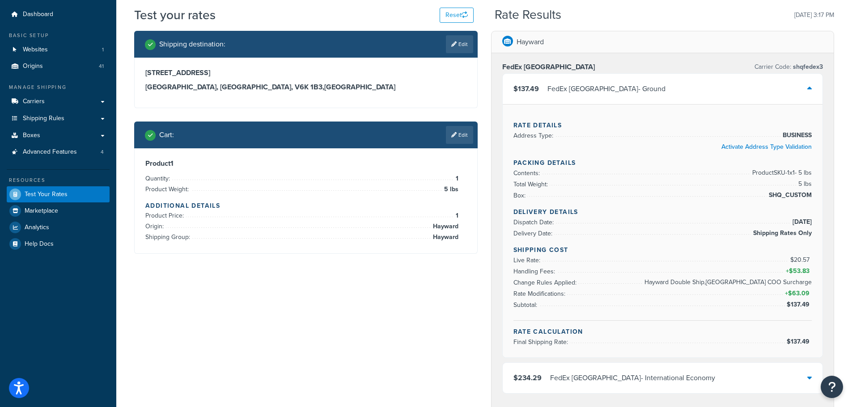
scroll to position [45, 0]
